Goal: Task Accomplishment & Management: Use online tool/utility

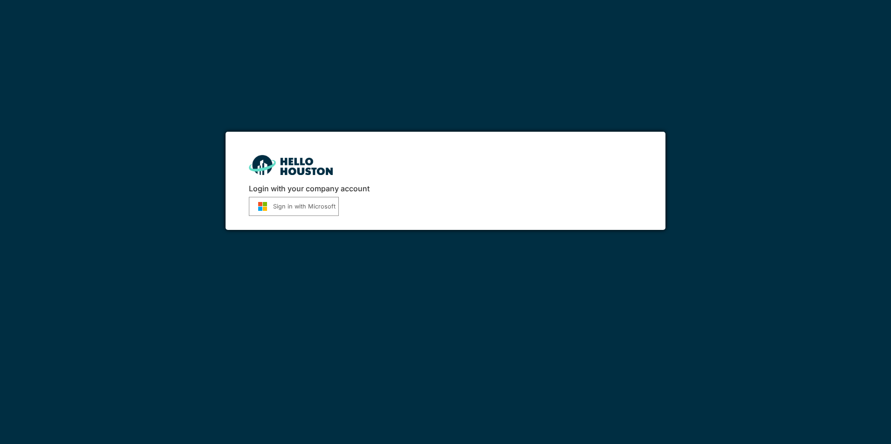
click at [301, 206] on button "Sign in with Microsoft" at bounding box center [294, 206] width 90 height 19
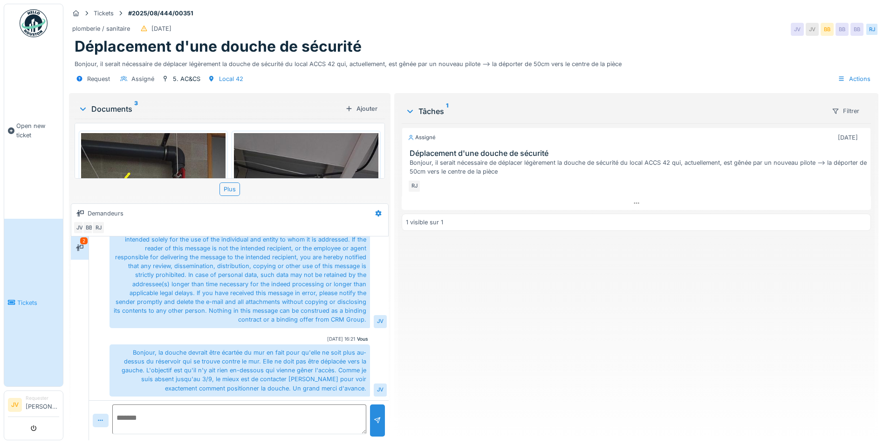
scroll to position [7, 0]
click at [167, 406] on textarea at bounding box center [239, 420] width 254 height 30
type textarea "**********"
click at [374, 416] on div at bounding box center [377, 420] width 7 height 9
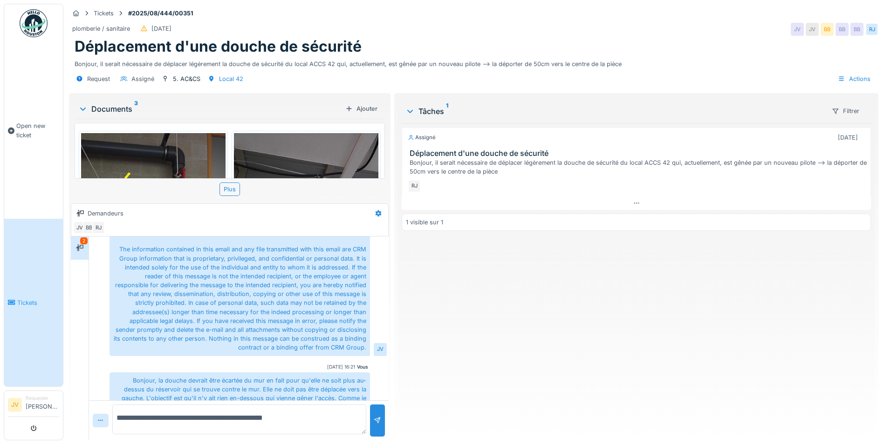
scroll to position [275, 0]
